Goal: Find specific page/section: Find specific page/section

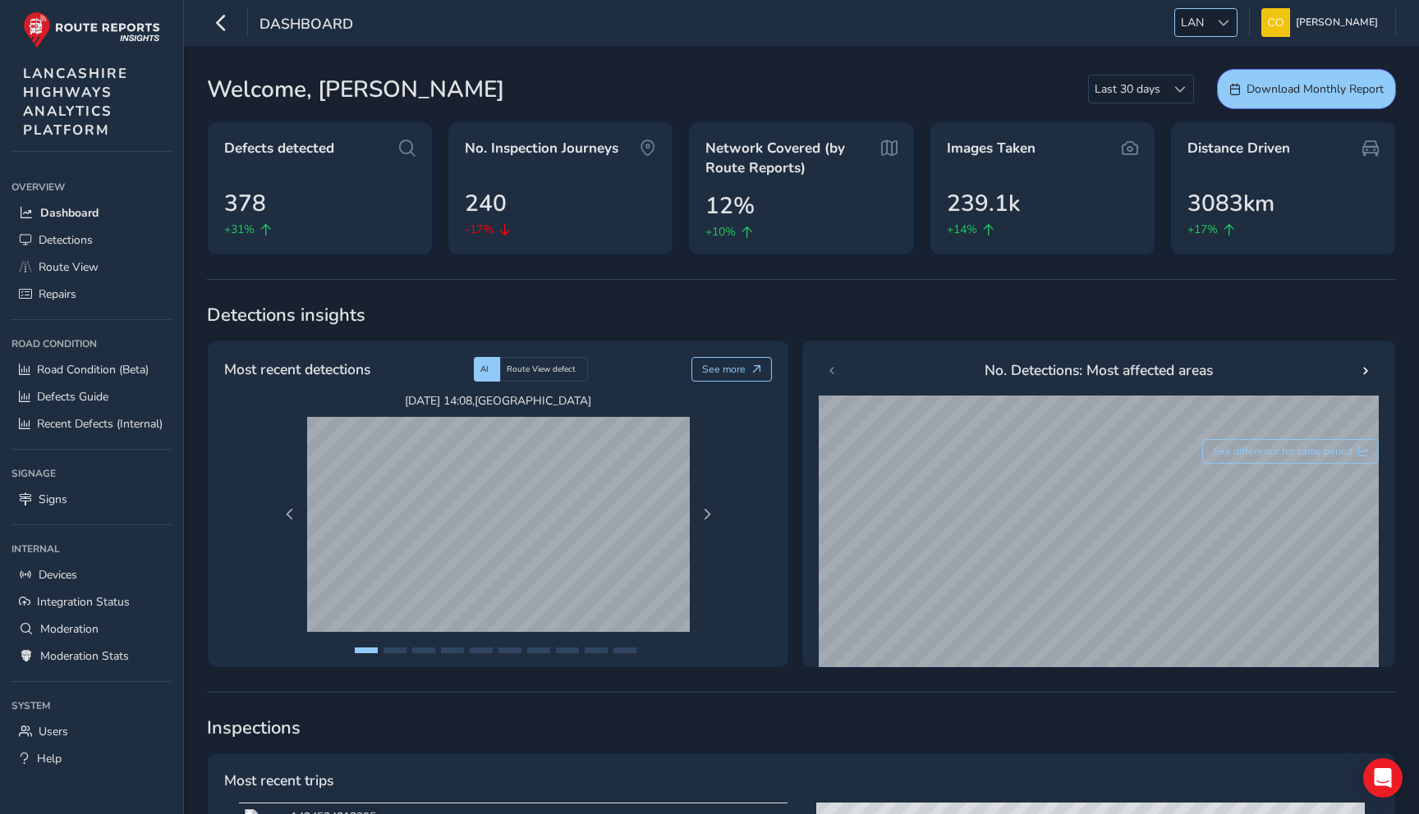
click at [1187, 23] on span "LAN" at bounding box center [1192, 22] width 34 height 27
click at [1203, 120] on li "MED" at bounding box center [1223, 115] width 114 height 27
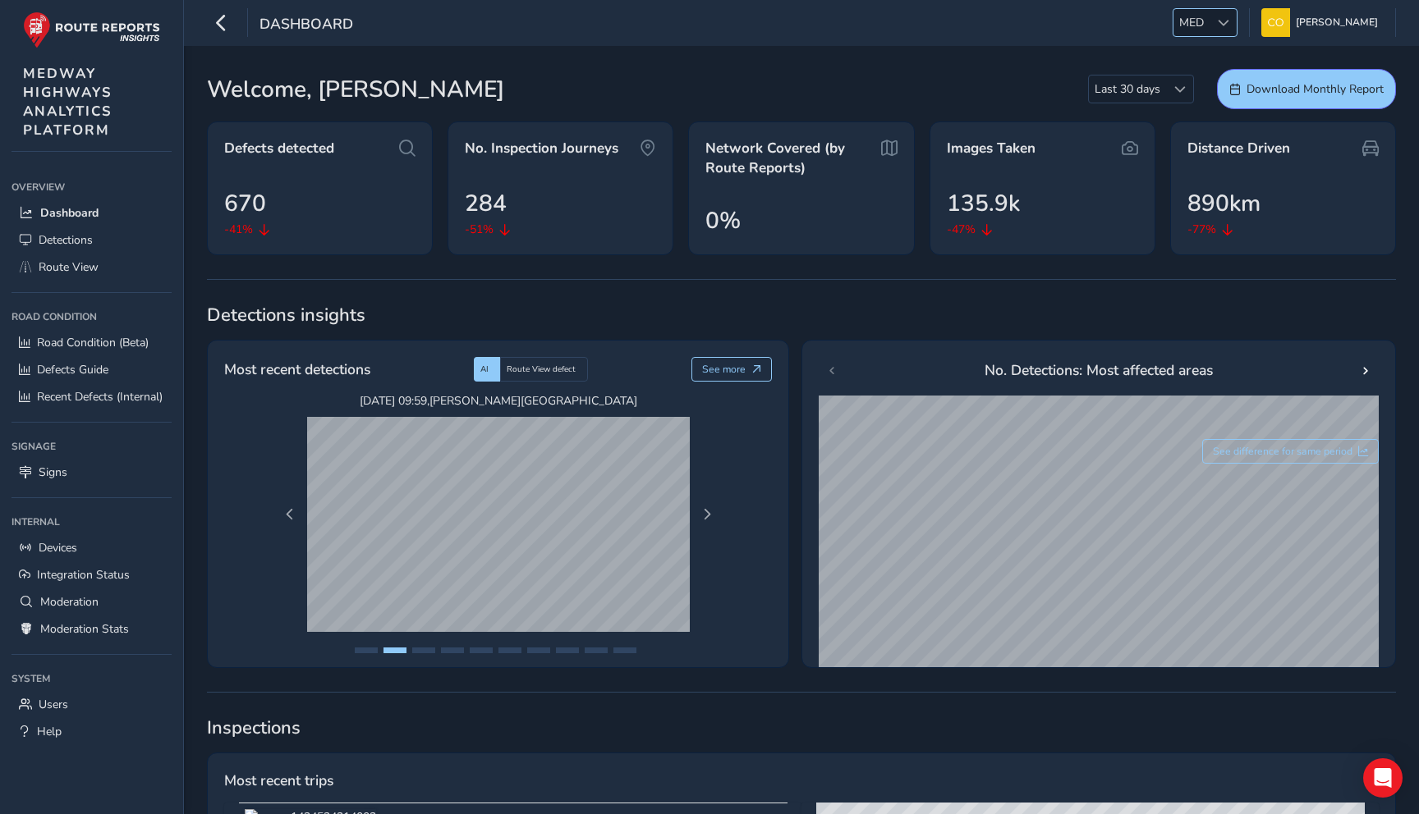
click at [1217, 25] on span at bounding box center [1222, 22] width 11 height 11
click at [1220, 20] on div at bounding box center [1222, 22] width 27 height 27
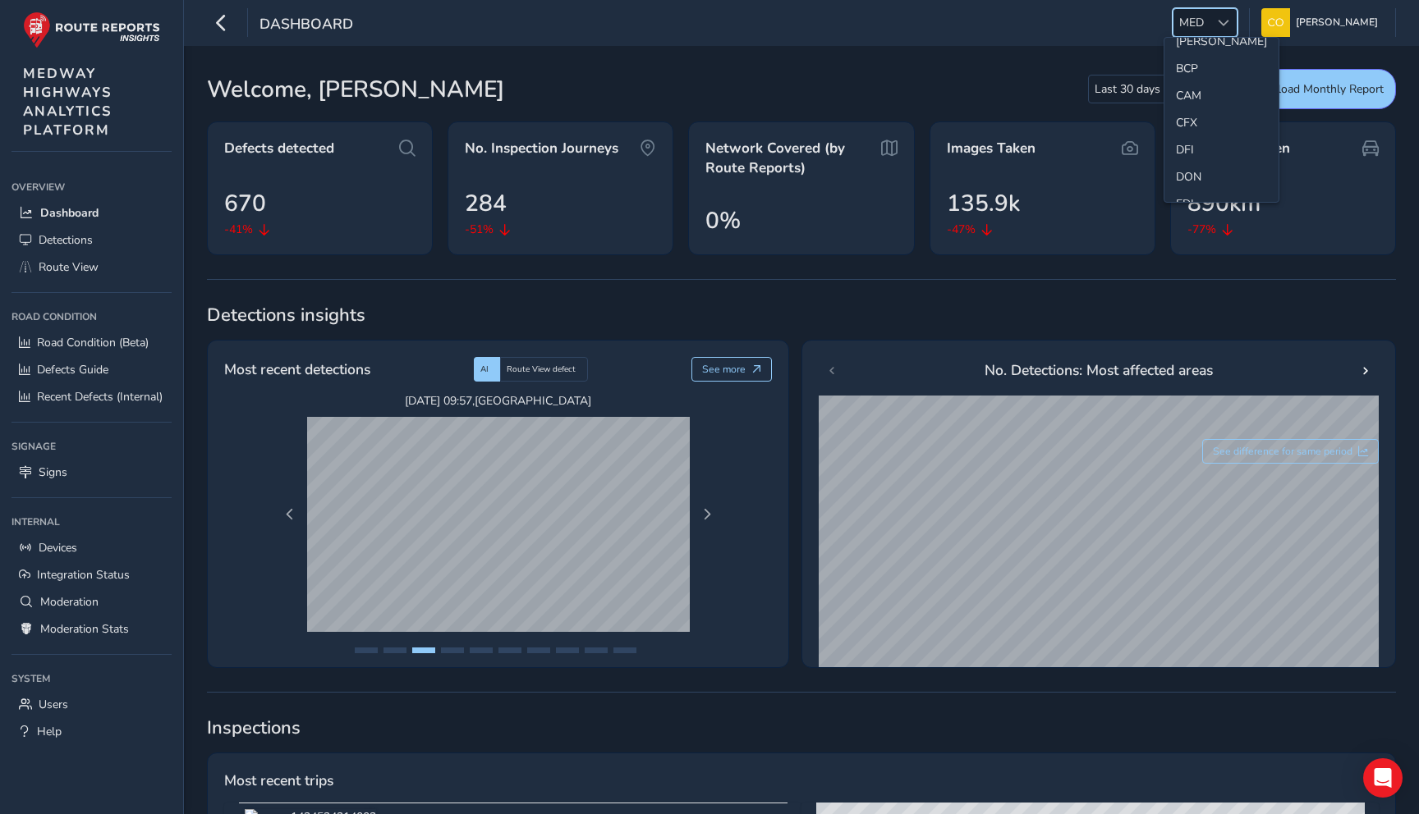
scroll to position [0, 0]
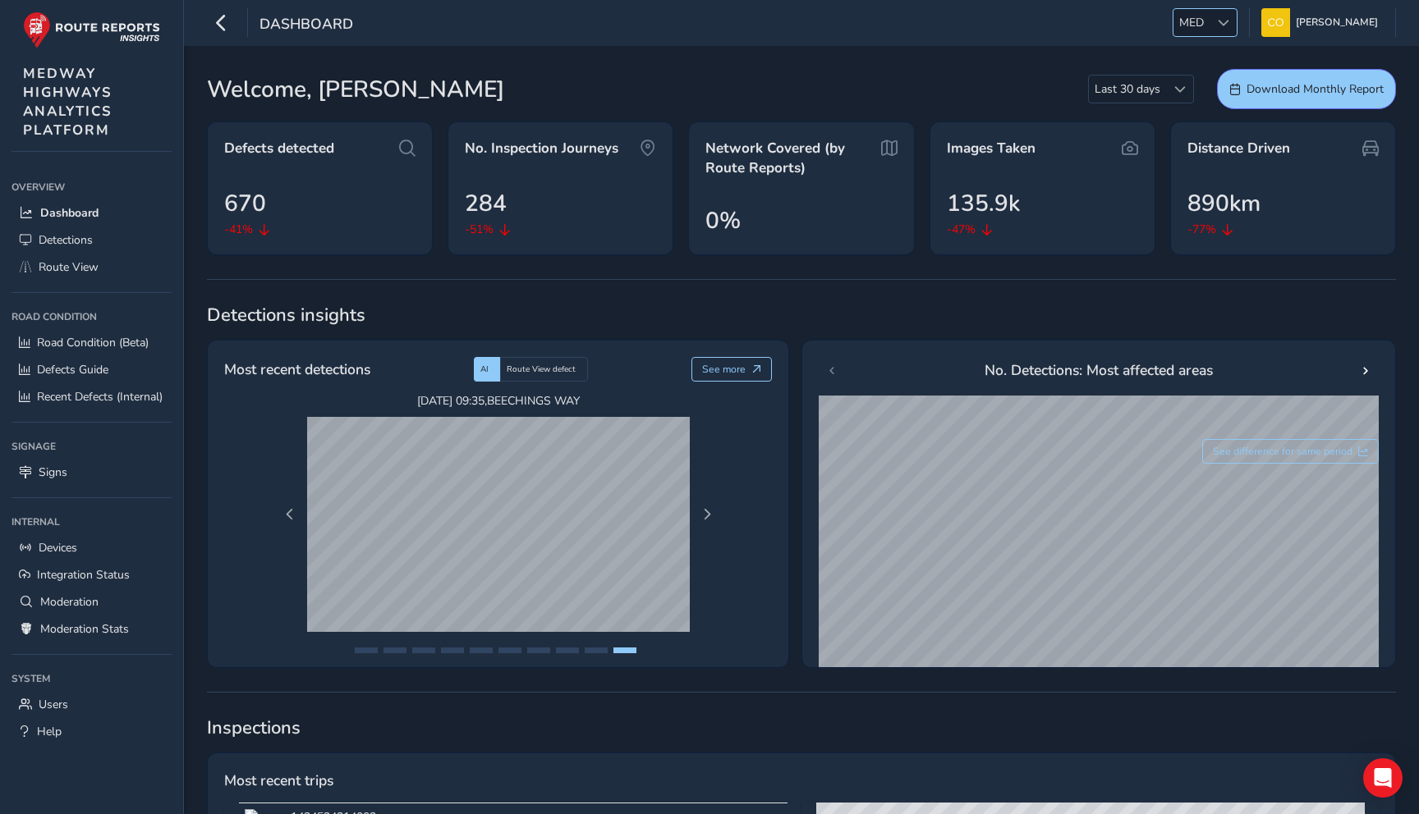
click at [1191, 27] on span "MED" at bounding box center [1191, 22] width 36 height 27
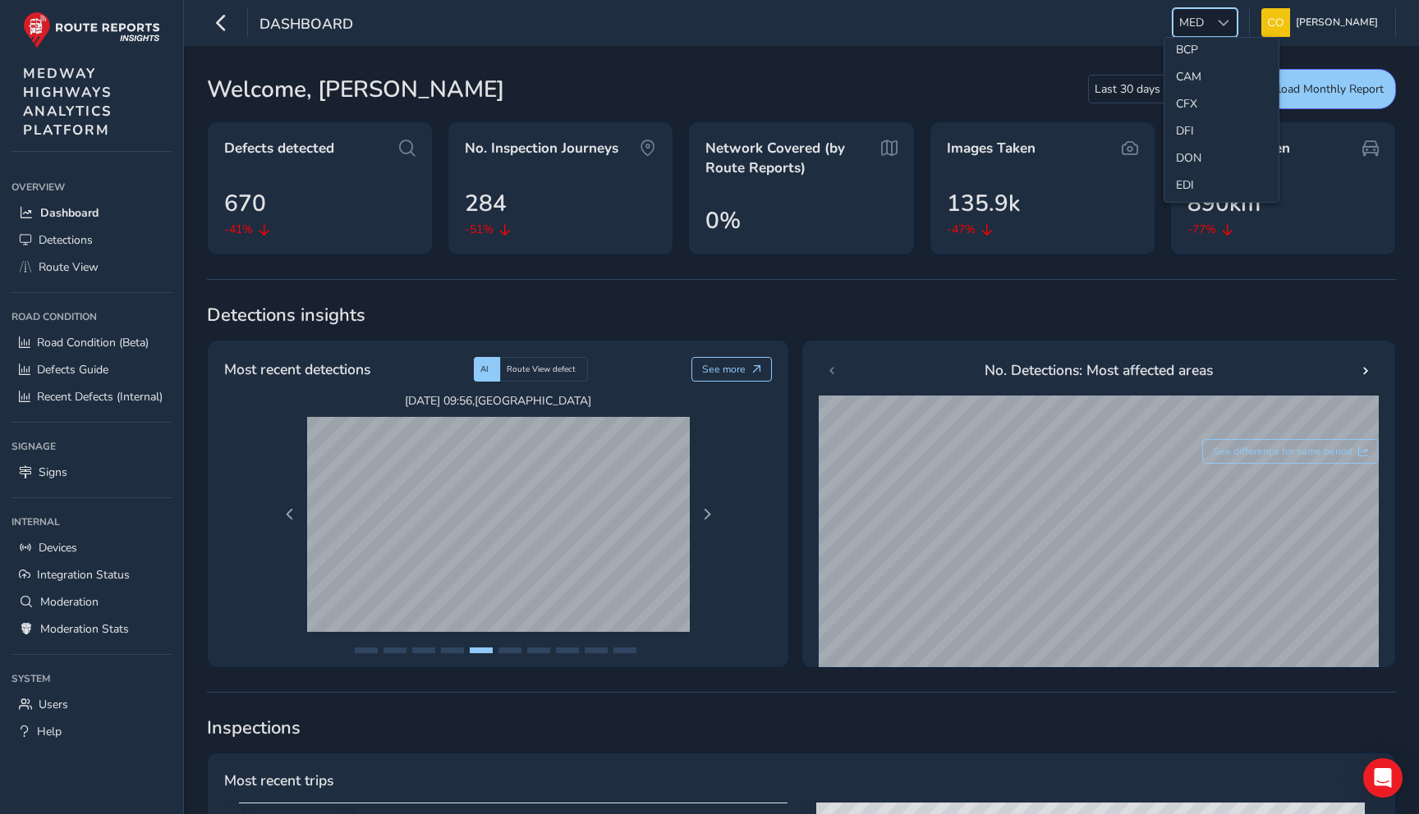
scroll to position [85, 0]
click at [1205, 90] on li "CAM" at bounding box center [1221, 80] width 114 height 27
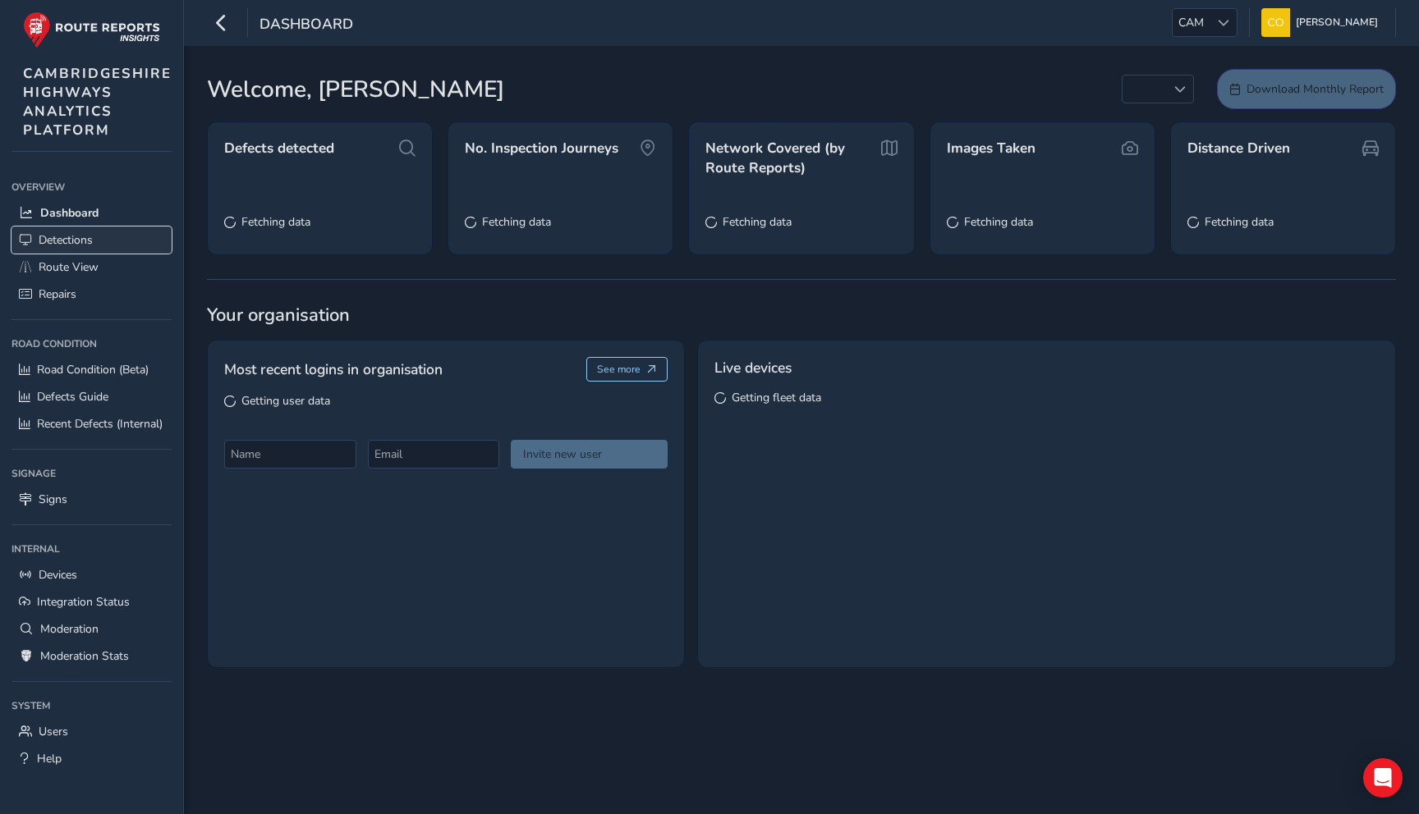
click at [65, 236] on span "Detections" at bounding box center [66, 240] width 54 height 16
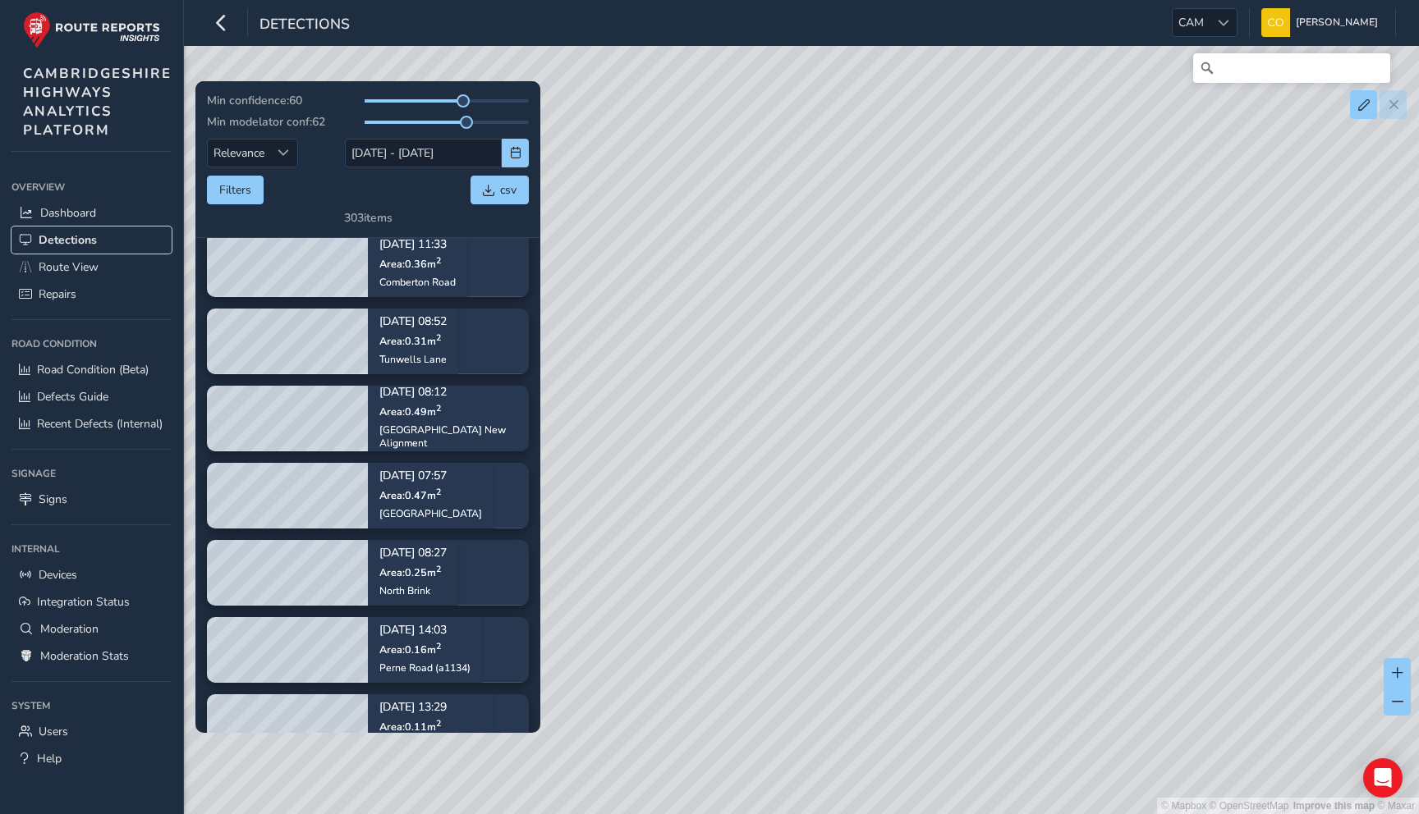
scroll to position [6265, 0]
